Goal: Task Accomplishment & Management: Manage account settings

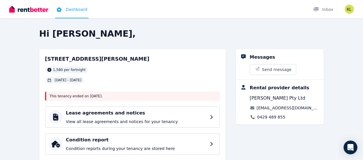
scroll to position [57, 0]
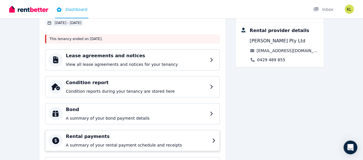
click at [66, 135] on h4 "Rental payments" at bounding box center [137, 136] width 143 height 7
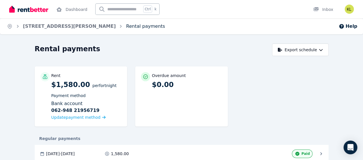
click at [126, 26] on link "Rental payments" at bounding box center [145, 26] width 39 height 5
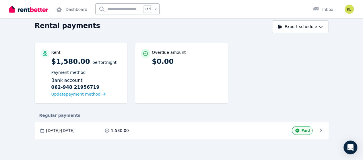
scroll to position [34, 0]
click at [0, 0] on icon at bounding box center [0, 0] width 0 height 0
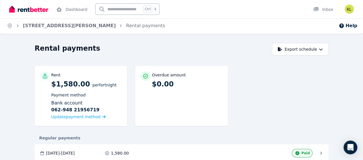
scroll to position [0, 0]
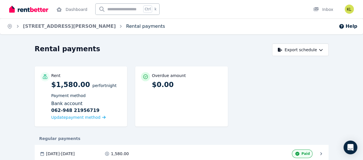
click at [126, 26] on link "Rental payments" at bounding box center [145, 26] width 39 height 5
click at [329, 50] on button "Export schedule" at bounding box center [300, 50] width 57 height 13
click at [289, 65] on p "PDF" at bounding box center [282, 65] width 12 height 6
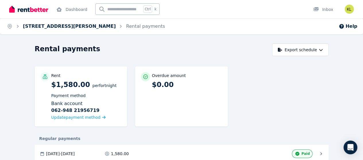
click at [63, 28] on link "[STREET_ADDRESS][PERSON_NAME]" at bounding box center [69, 26] width 93 height 5
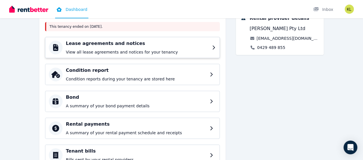
scroll to position [115, 0]
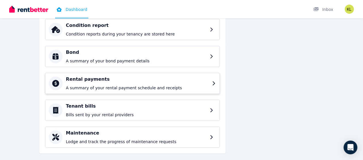
click at [136, 87] on p "A summary of your rental payment schedule and receipts" at bounding box center [137, 88] width 143 height 6
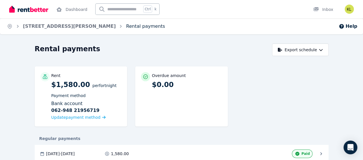
click at [126, 24] on link "Rental payments" at bounding box center [145, 26] width 39 height 5
click at [67, 10] on link "Dashboard" at bounding box center [71, 9] width 33 height 18
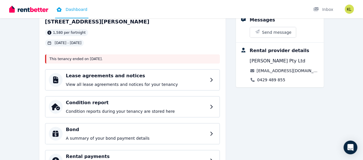
scroll to position [37, 0]
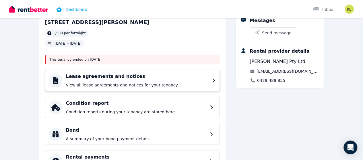
click at [84, 82] on p "View all lease agreements and notices for your tenancy" at bounding box center [137, 85] width 143 height 6
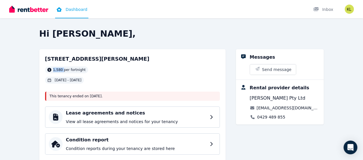
drag, startPoint x: 30, startPoint y: 69, endPoint x: 20, endPoint y: 69, distance: 9.8
click at [45, 69] on div "1,580 per fortnight" at bounding box center [66, 70] width 43 height 7
copy span "1,580"
click at [348, 8] on img "button" at bounding box center [349, 9] width 9 height 9
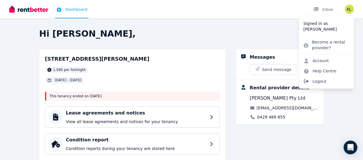
click at [319, 81] on span "Logout" at bounding box center [326, 81] width 55 height 10
